Goal: Information Seeking & Learning: Learn about a topic

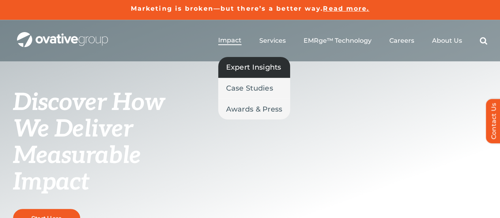
click at [242, 68] on span "Expert Insights" at bounding box center [253, 67] width 55 height 11
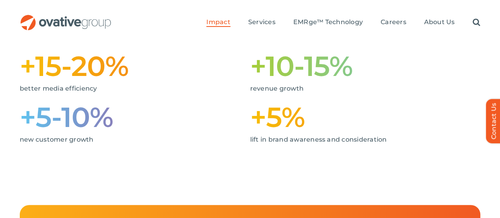
scroll to position [231, 0]
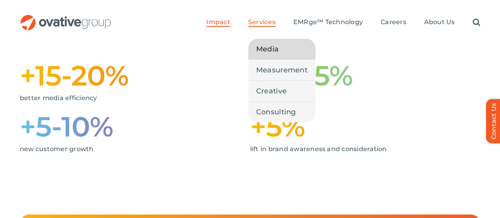
click at [274, 44] on span "Media" at bounding box center [267, 49] width 23 height 11
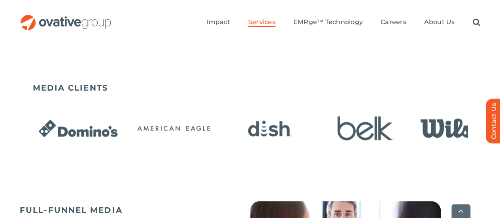
scroll to position [569, 0]
